Goal: Information Seeking & Learning: Learn about a topic

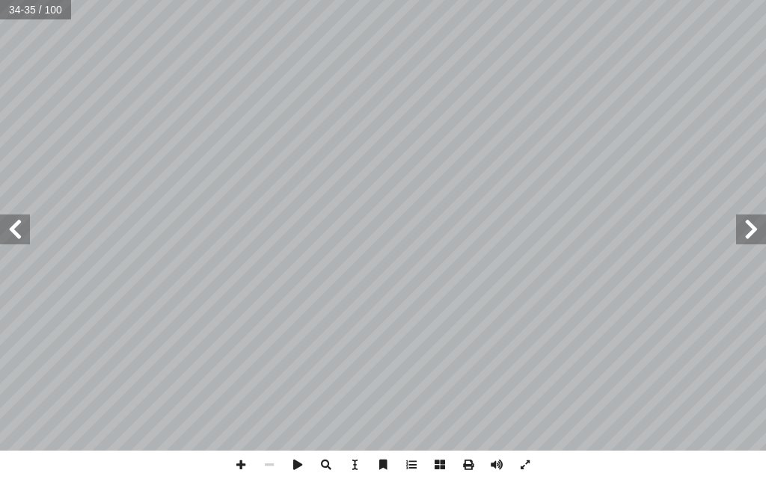
click at [745, 230] on span at bounding box center [751, 230] width 30 height 30
drag, startPoint x: 0, startPoint y: 0, endPoint x: 15, endPoint y: 226, distance: 226.3
click at [15, 226] on span at bounding box center [15, 230] width 30 height 30
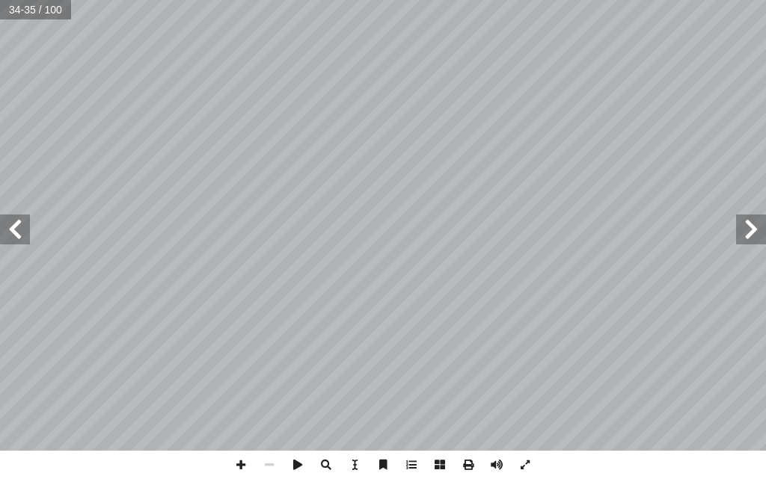
click at [15, 226] on span at bounding box center [15, 230] width 30 height 30
